Goal: Task Accomplishment & Management: Manage account settings

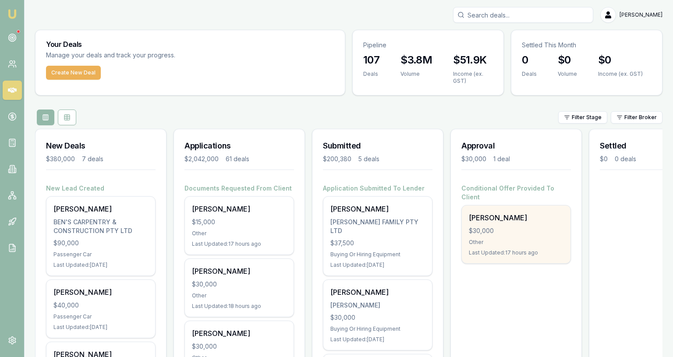
scroll to position [11, 0]
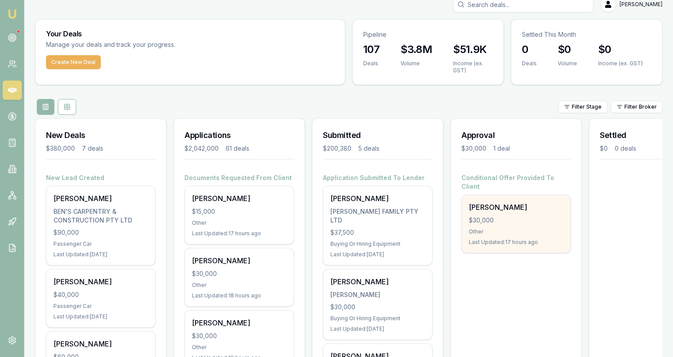
click at [507, 206] on div "Shaun Macaskill $30,000 Other Last Updated: 17 hours ago" at bounding box center [516, 224] width 109 height 58
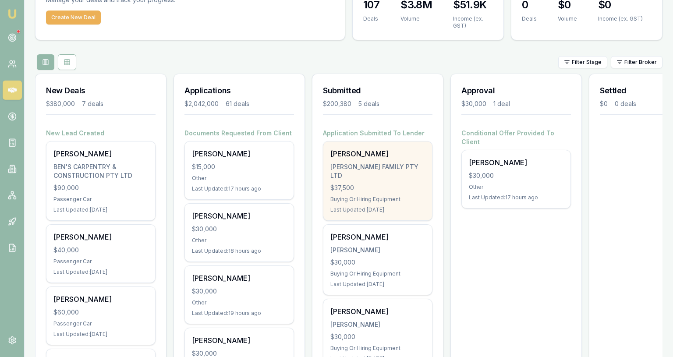
scroll to position [58, 0]
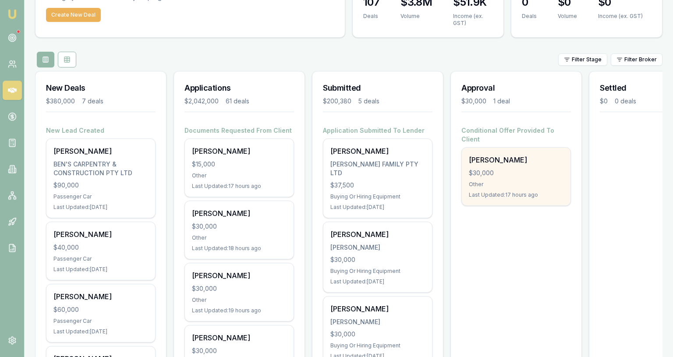
click at [535, 192] on div "Last Updated: 17 hours ago" at bounding box center [516, 195] width 95 height 7
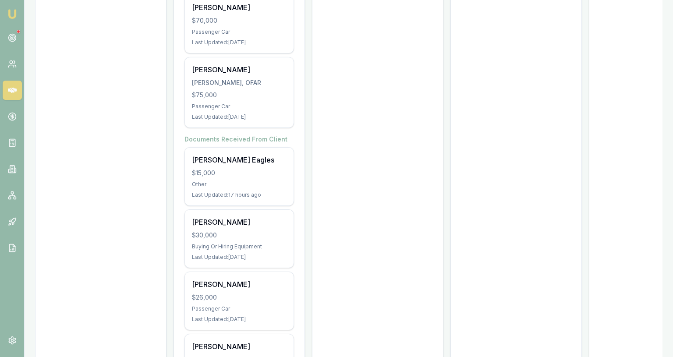
scroll to position [3725, 0]
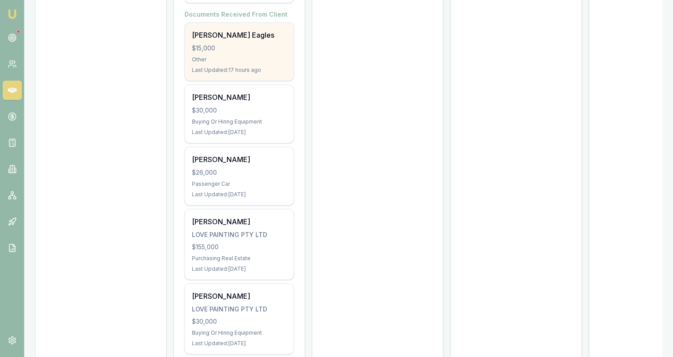
click at [273, 56] on div "Other" at bounding box center [239, 59] width 95 height 7
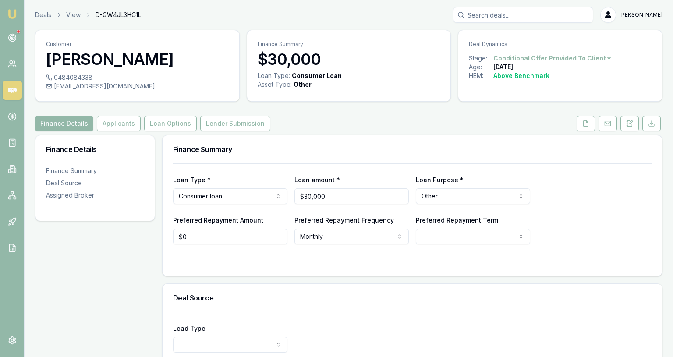
click at [599, 128] on link at bounding box center [608, 124] width 22 height 16
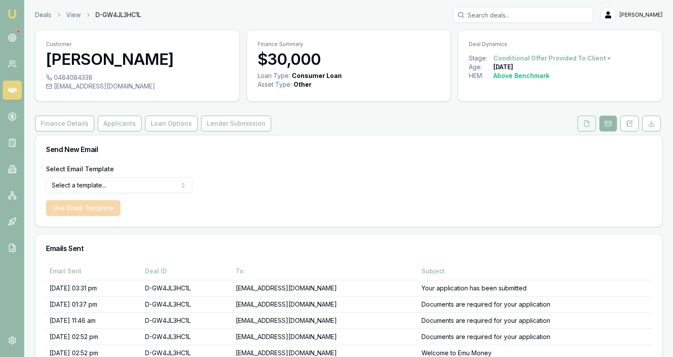
click at [591, 127] on button at bounding box center [587, 124] width 18 height 16
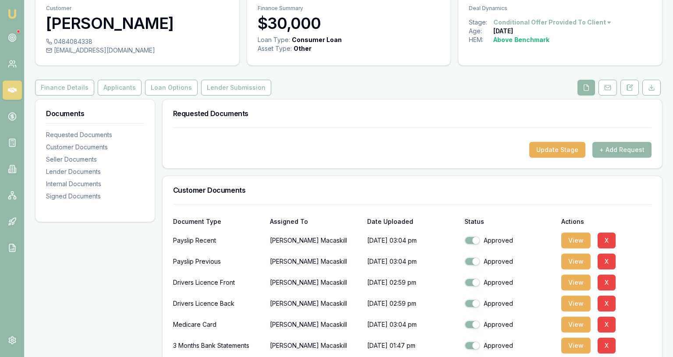
scroll to position [36, 0]
click at [576, 342] on button "View" at bounding box center [576, 346] width 29 height 16
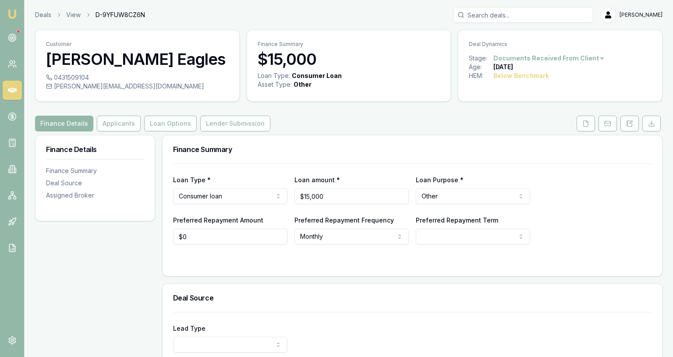
click at [597, 123] on link at bounding box center [586, 124] width 22 height 16
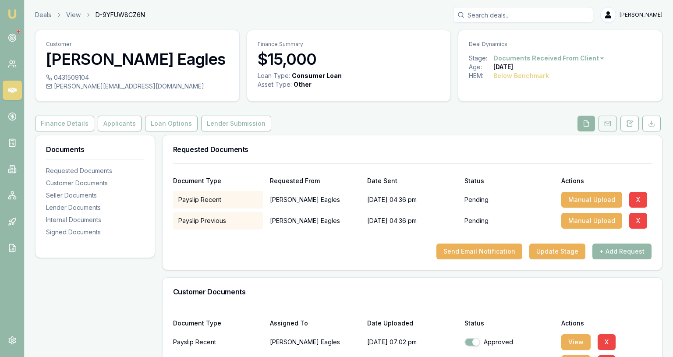
click at [607, 123] on icon at bounding box center [608, 123] width 7 height 7
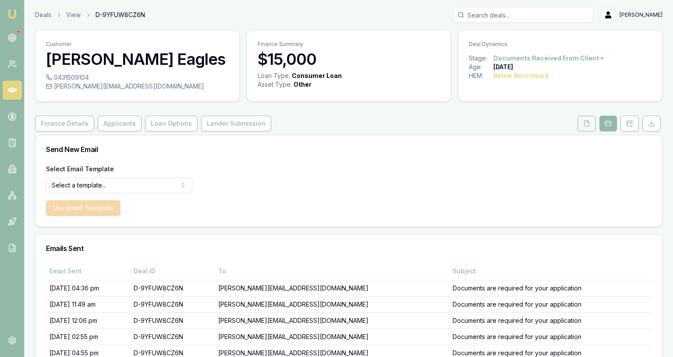
click at [581, 123] on button at bounding box center [587, 124] width 18 height 16
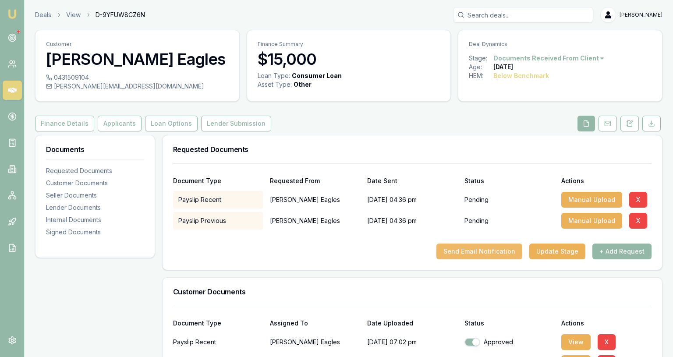
click at [482, 254] on button "Send Email Notification" at bounding box center [480, 252] width 86 height 16
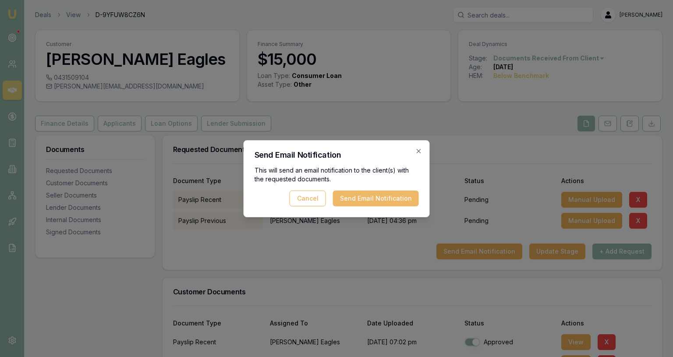
click at [377, 194] on button "Send Email Notification" at bounding box center [376, 199] width 86 height 16
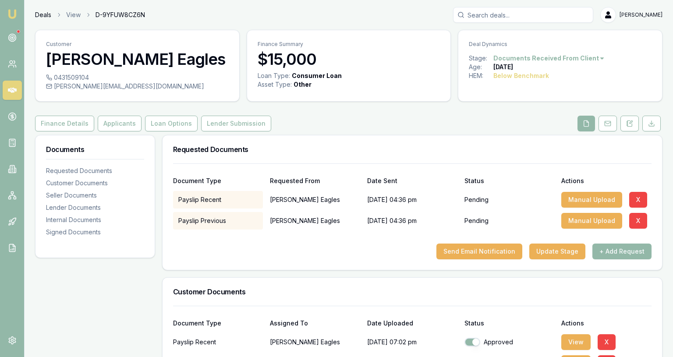
click at [47, 14] on link "Deals" at bounding box center [43, 15] width 16 height 9
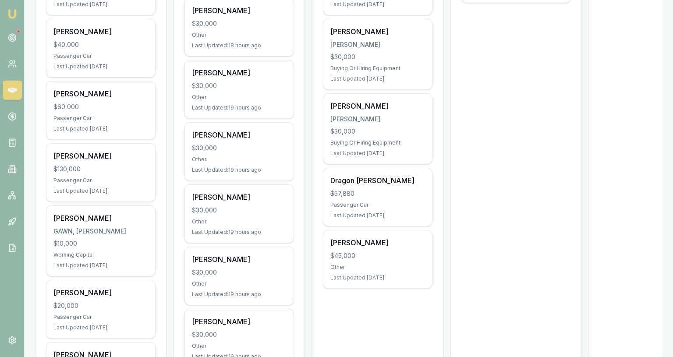
scroll to position [261, 0]
